Goal: Navigation & Orientation: Understand site structure

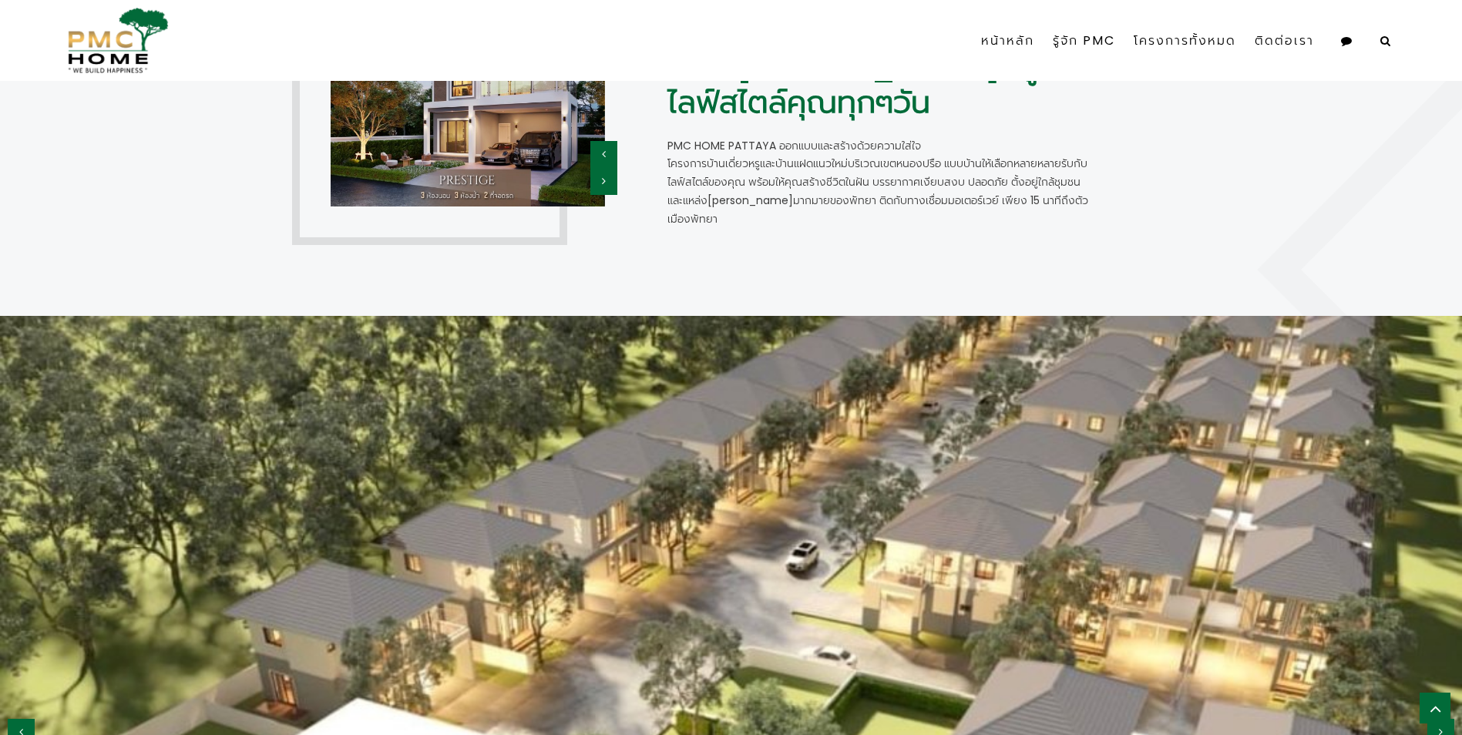
scroll to position [1156, 0]
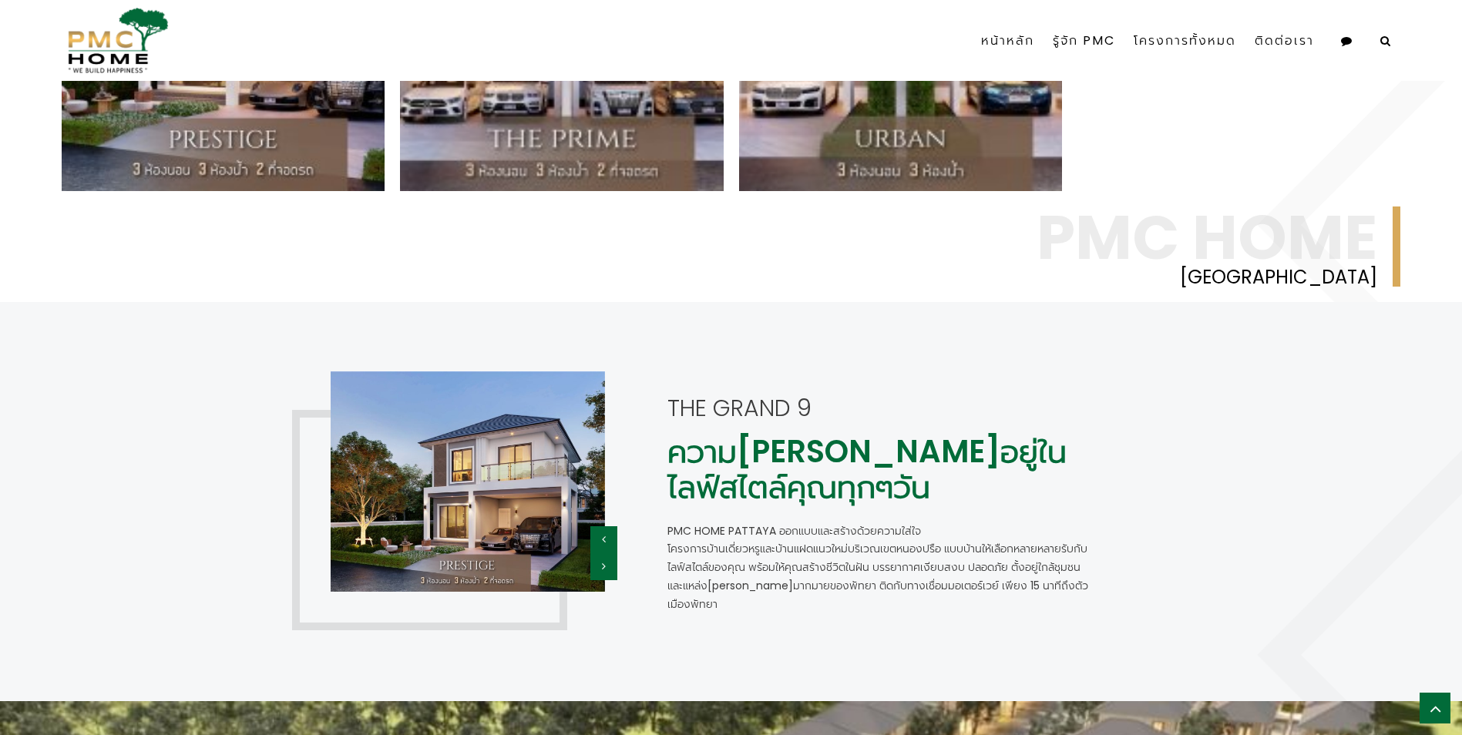
click at [603, 563] on icon "button" at bounding box center [604, 566] width 4 height 11
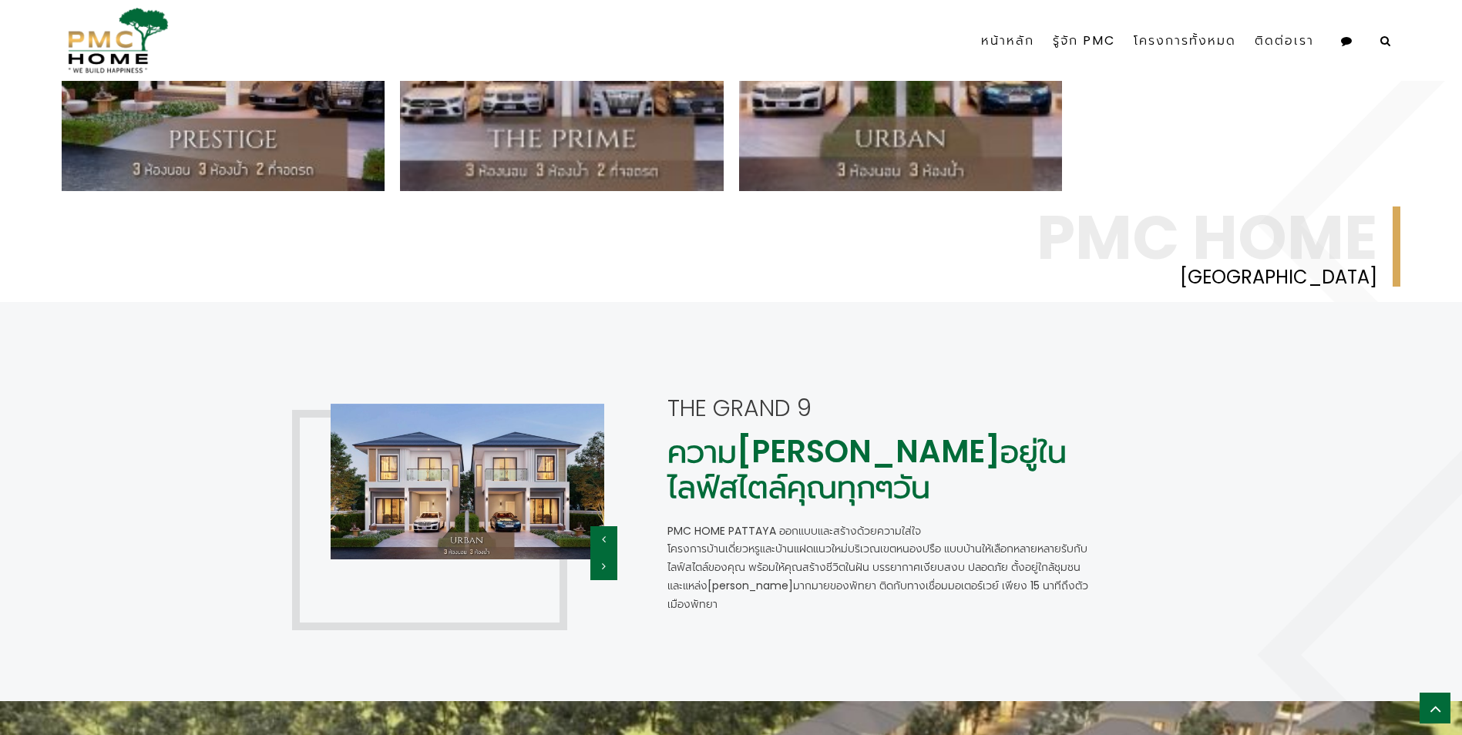
click at [603, 563] on icon "button" at bounding box center [604, 566] width 4 height 11
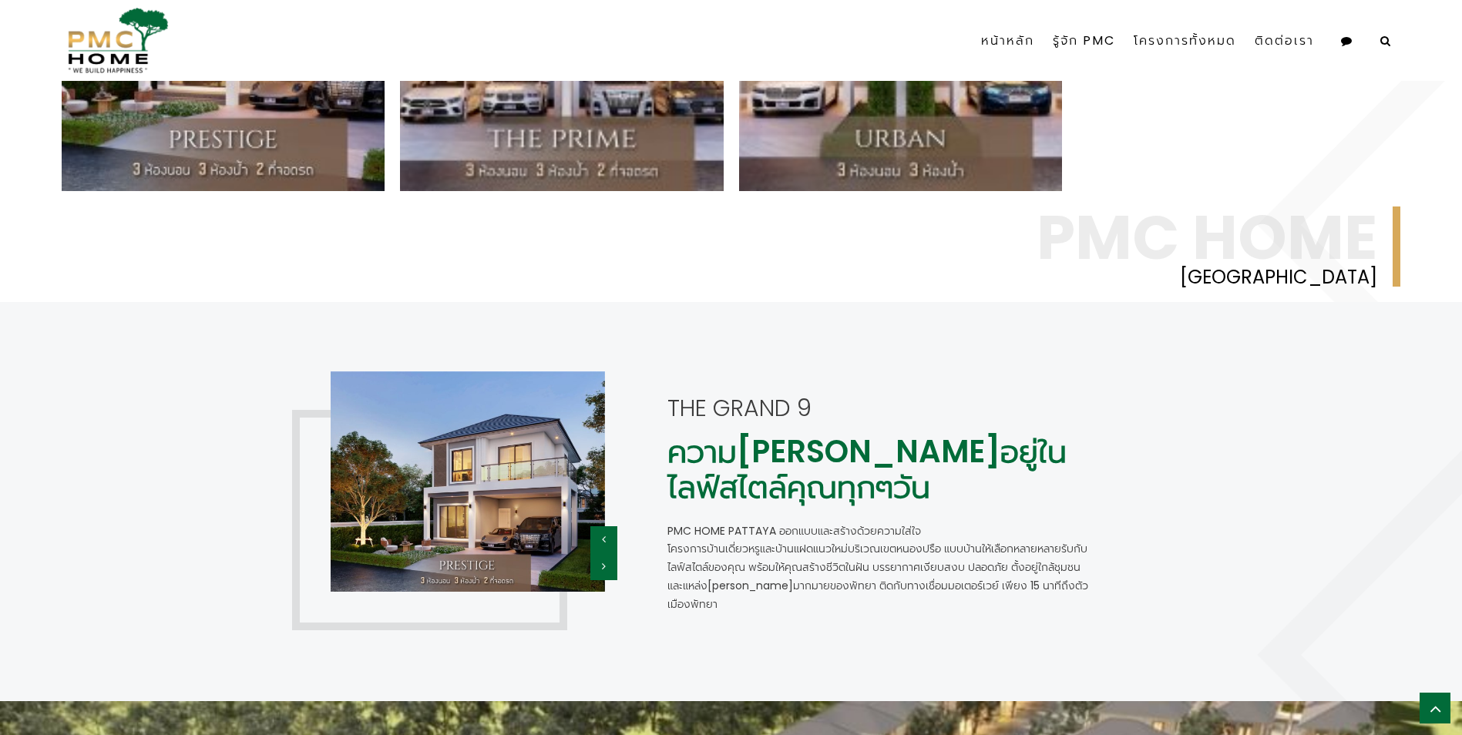
click at [603, 563] on icon "button" at bounding box center [604, 566] width 4 height 11
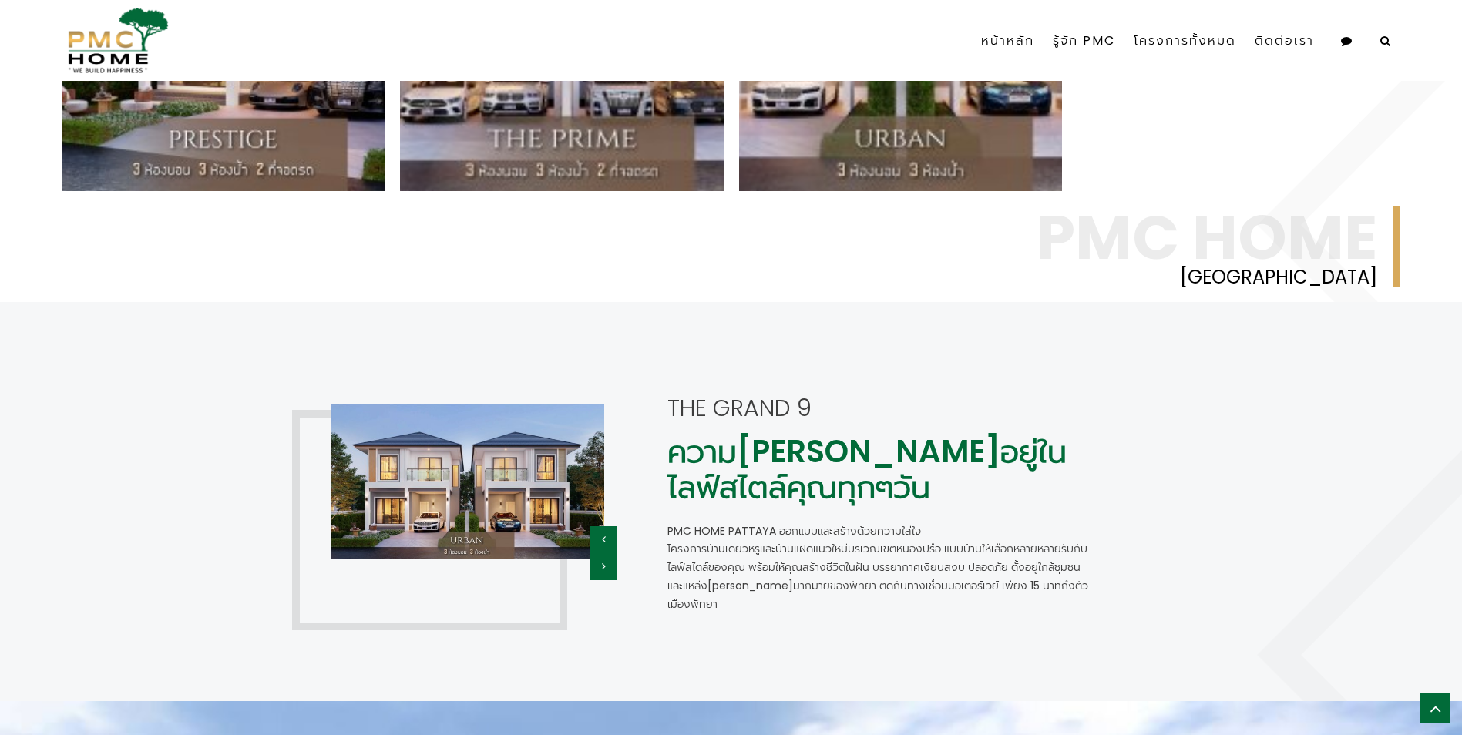
click at [603, 563] on icon "button" at bounding box center [604, 566] width 4 height 11
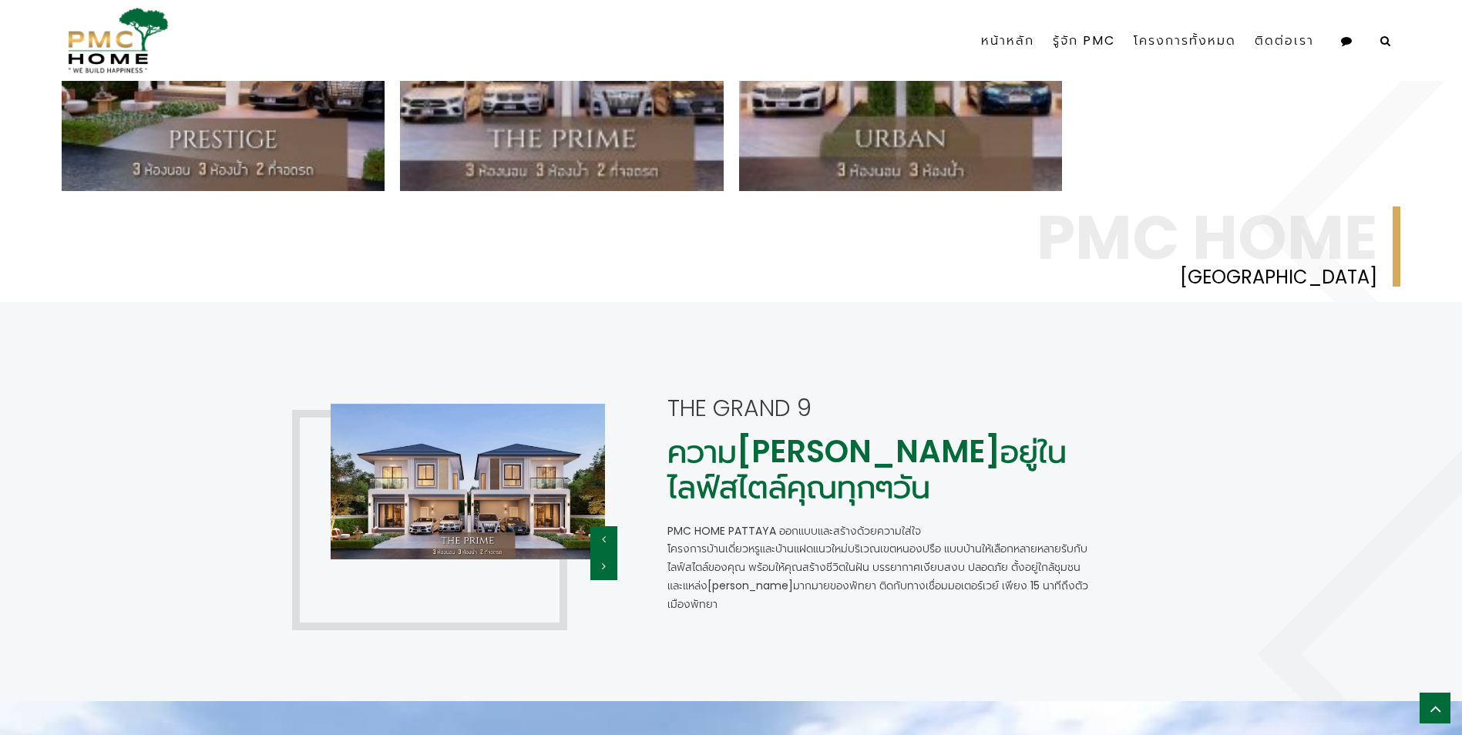
click at [603, 563] on icon "button" at bounding box center [604, 566] width 4 height 11
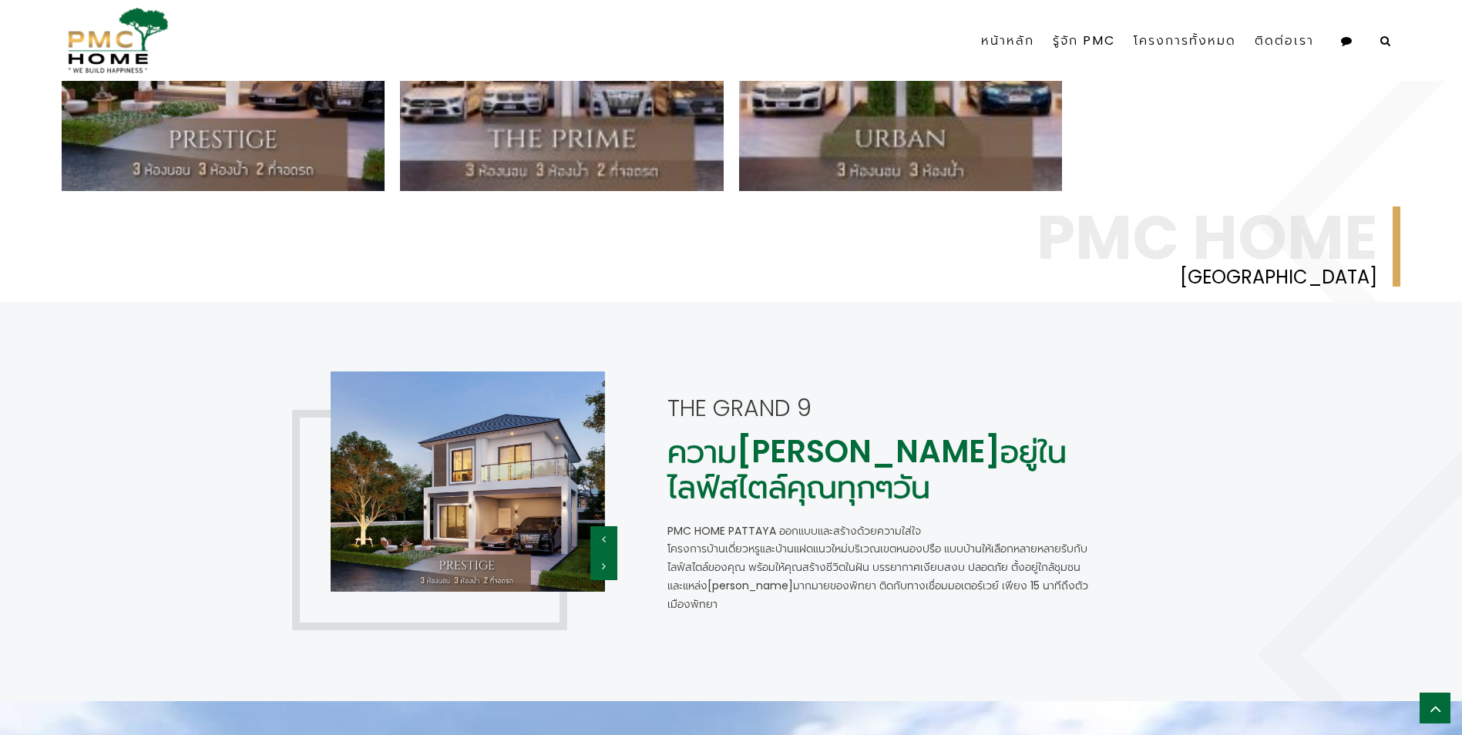
click at [604, 533] on button "button" at bounding box center [603, 539] width 27 height 27
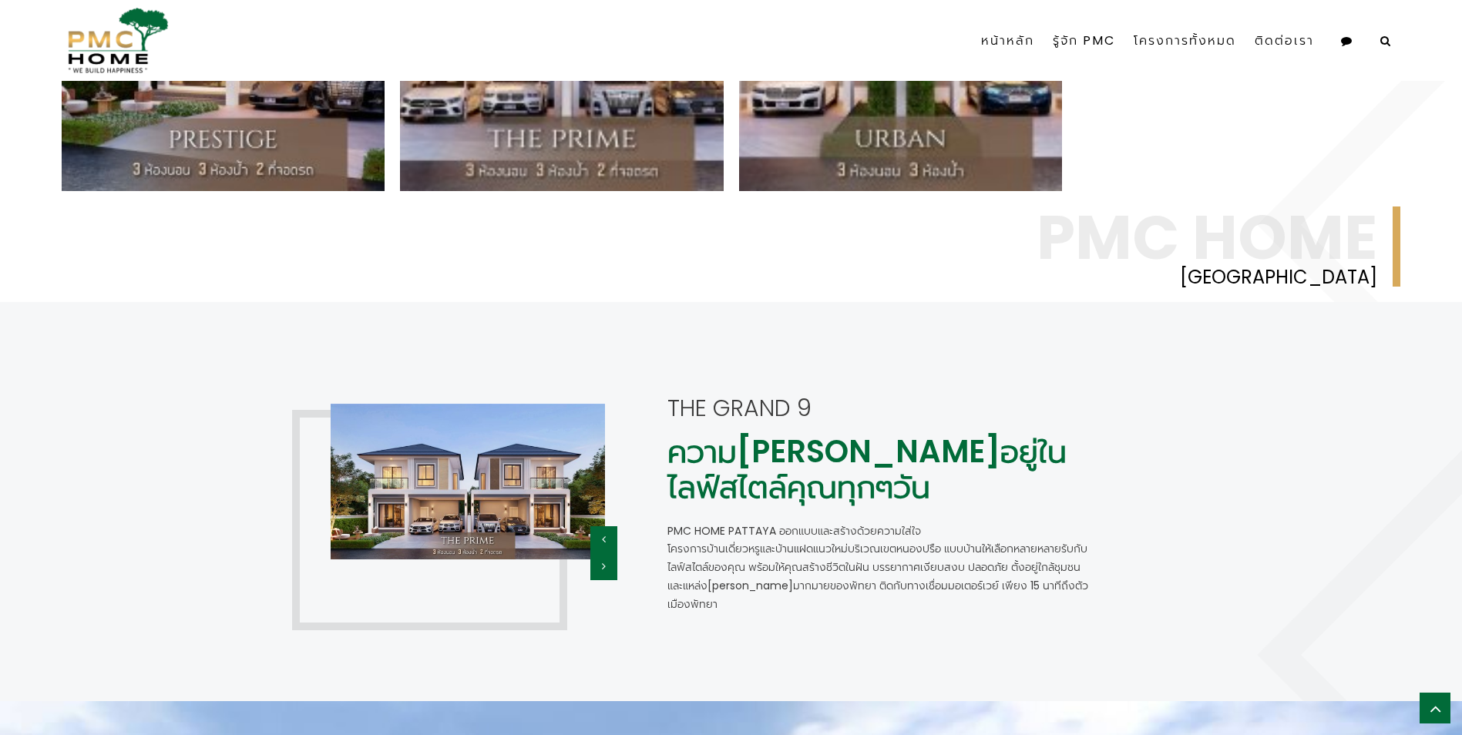
click at [604, 533] on button "button" at bounding box center [603, 539] width 27 height 27
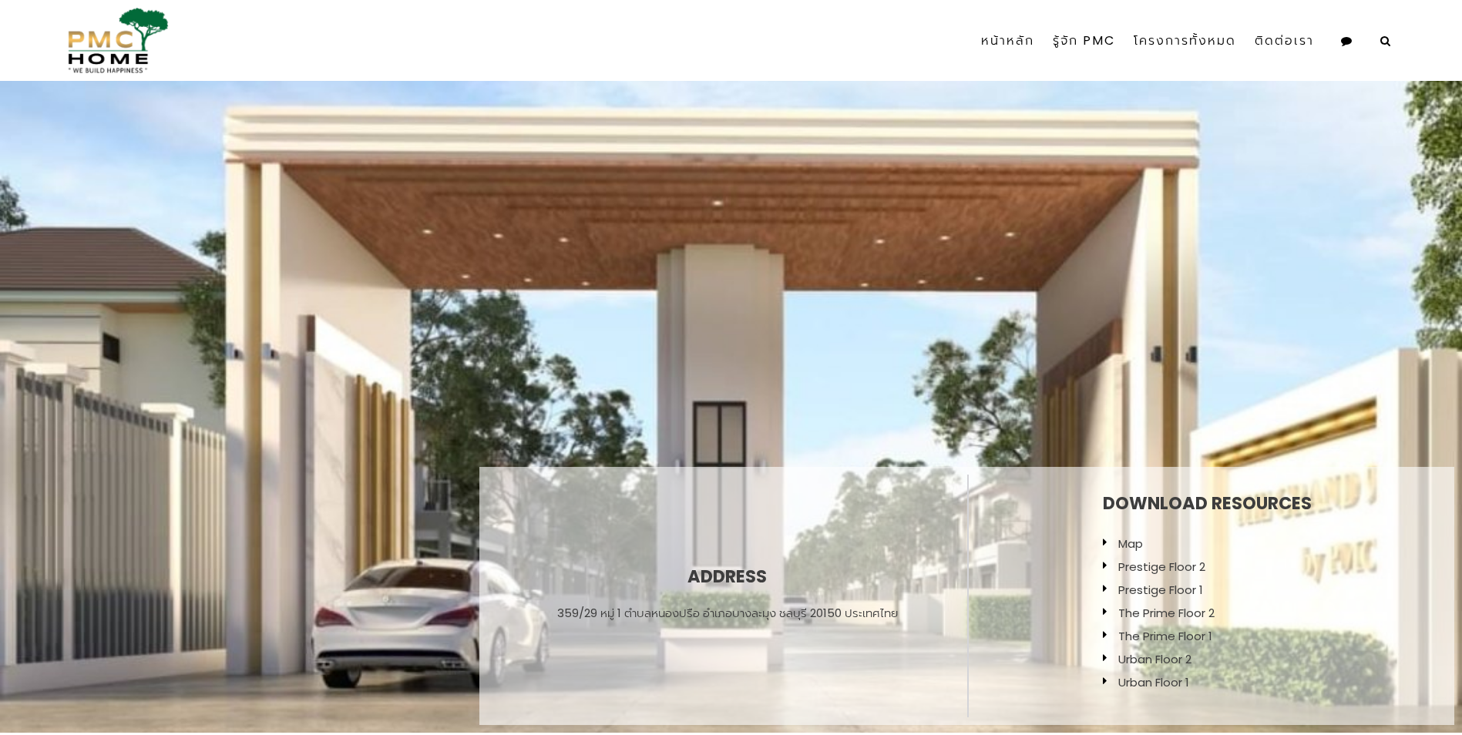
scroll to position [0, 0]
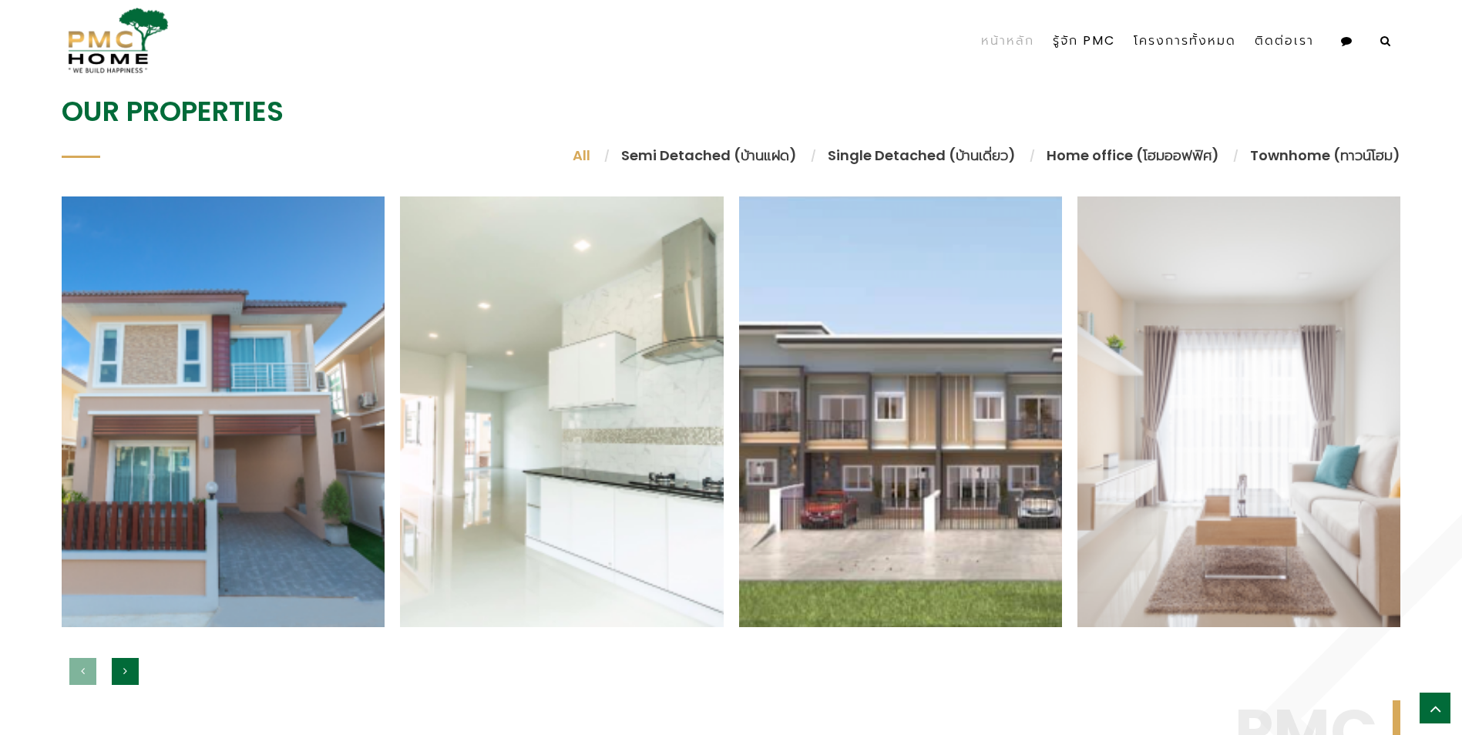
scroll to position [1542, 0]
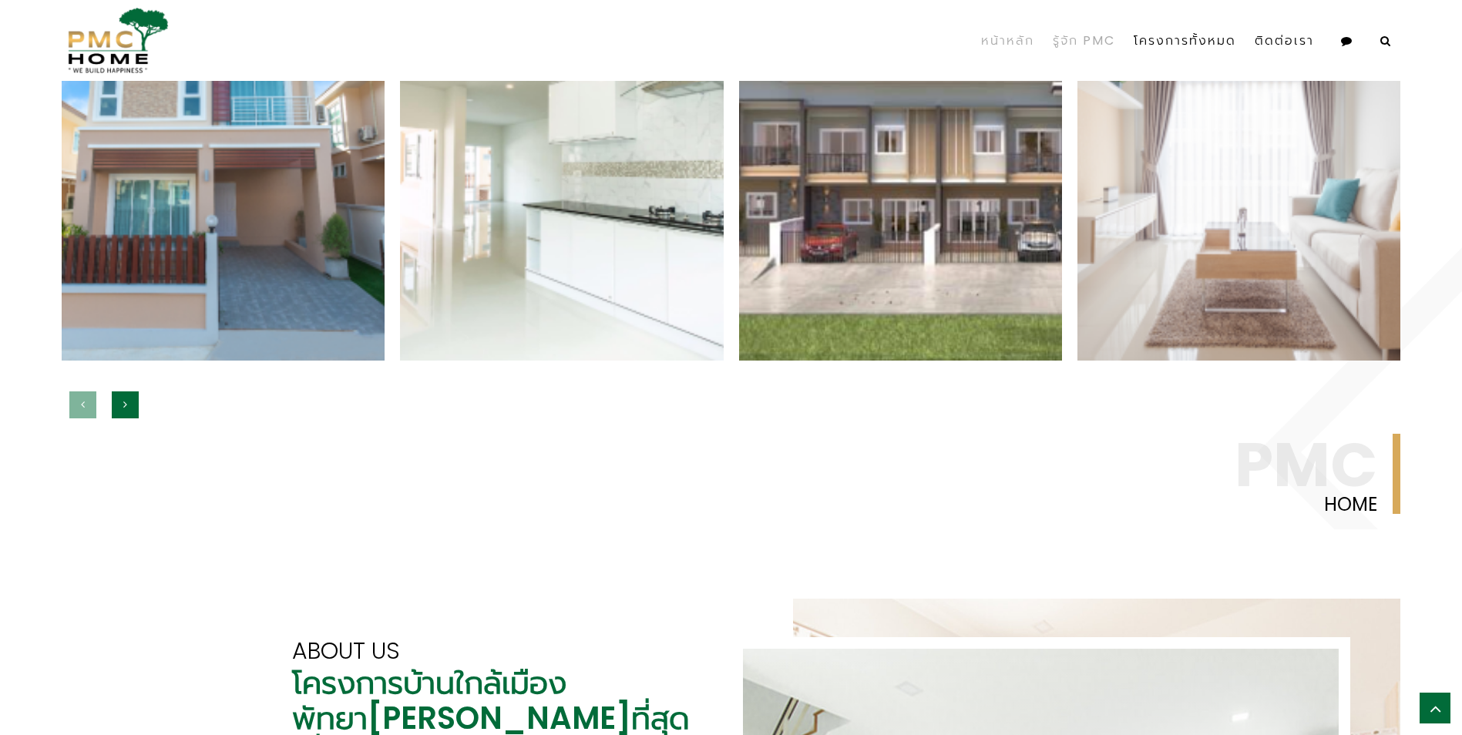
click at [1090, 38] on link "รู้จัก PMC" at bounding box center [1084, 41] width 81 height 54
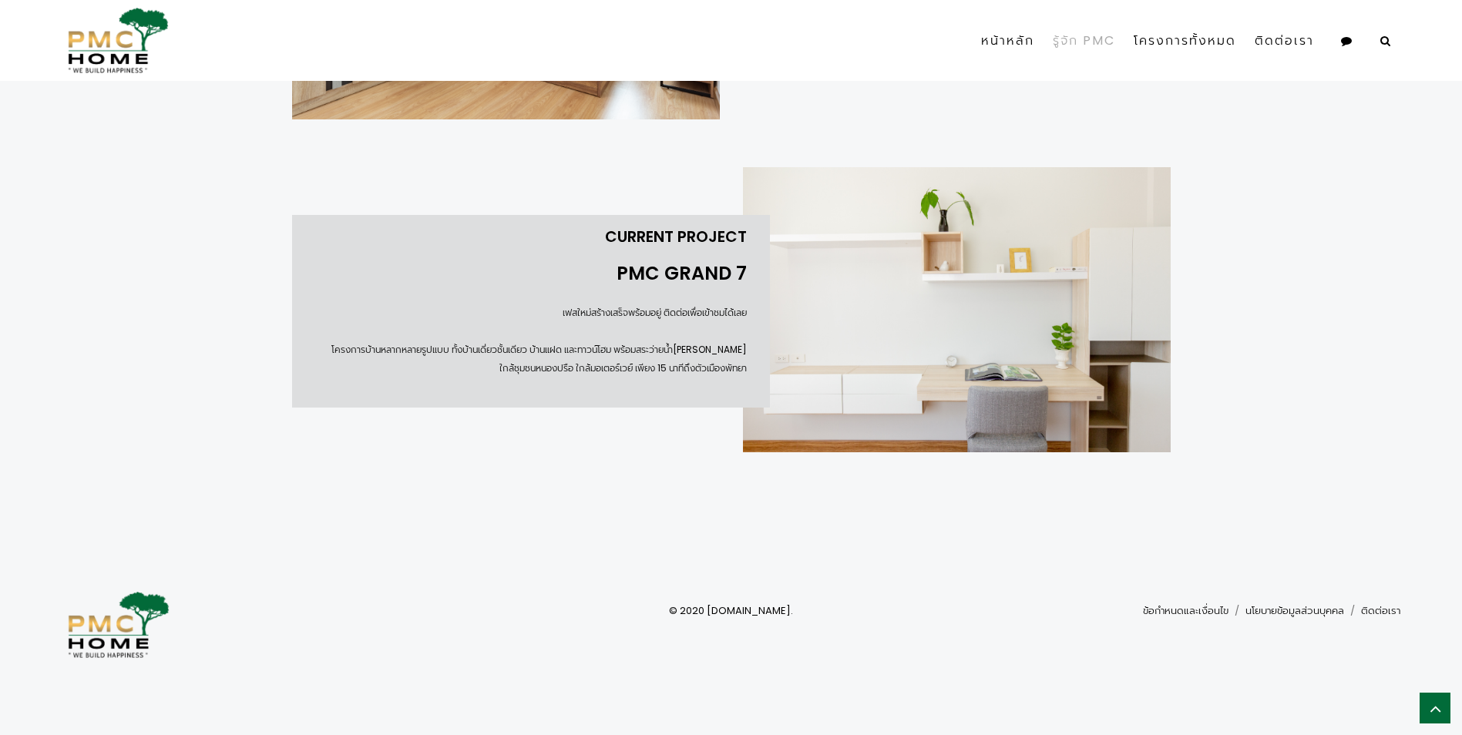
scroll to position [2125, 0]
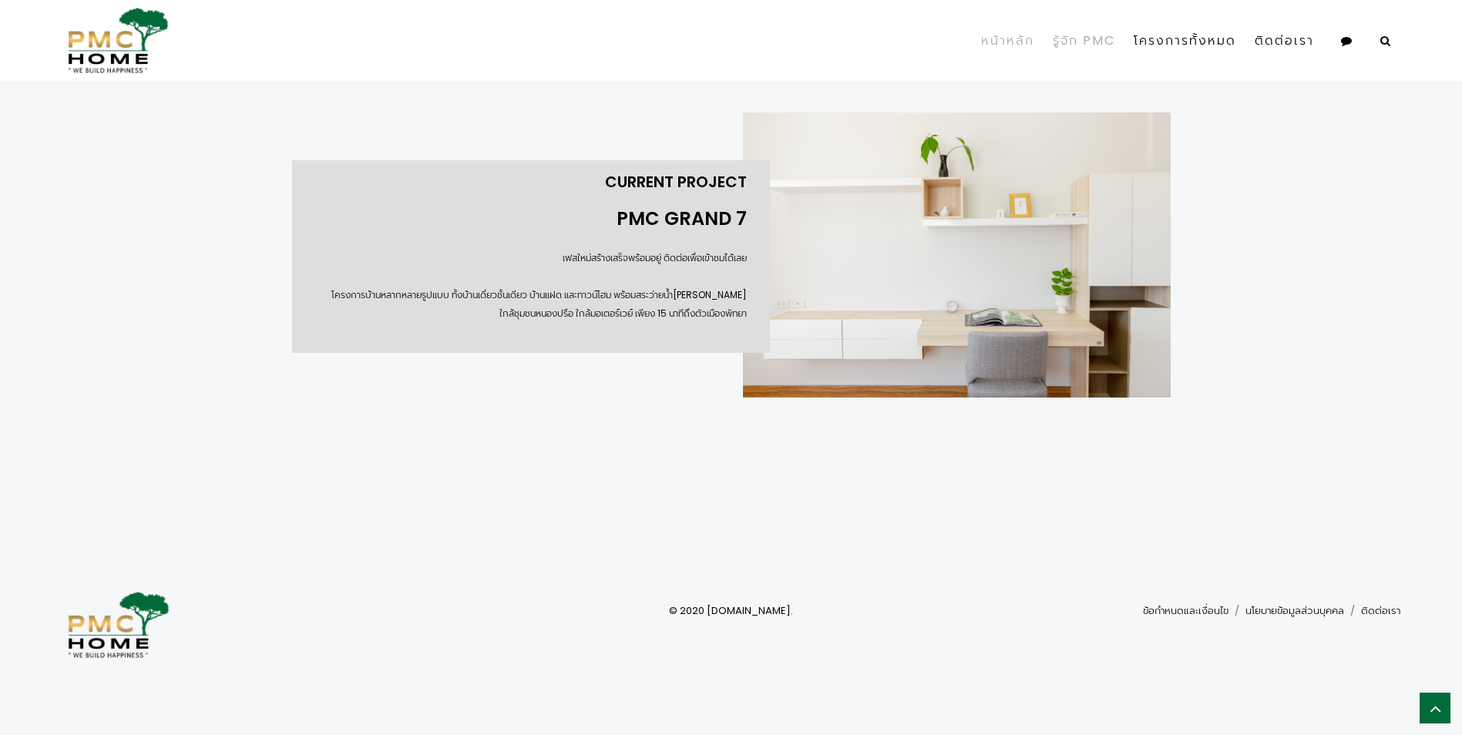
click at [984, 42] on link "หน้าหลัก" at bounding box center [1008, 41] width 72 height 54
